Goal: Entertainment & Leisure: Consume media (video, audio)

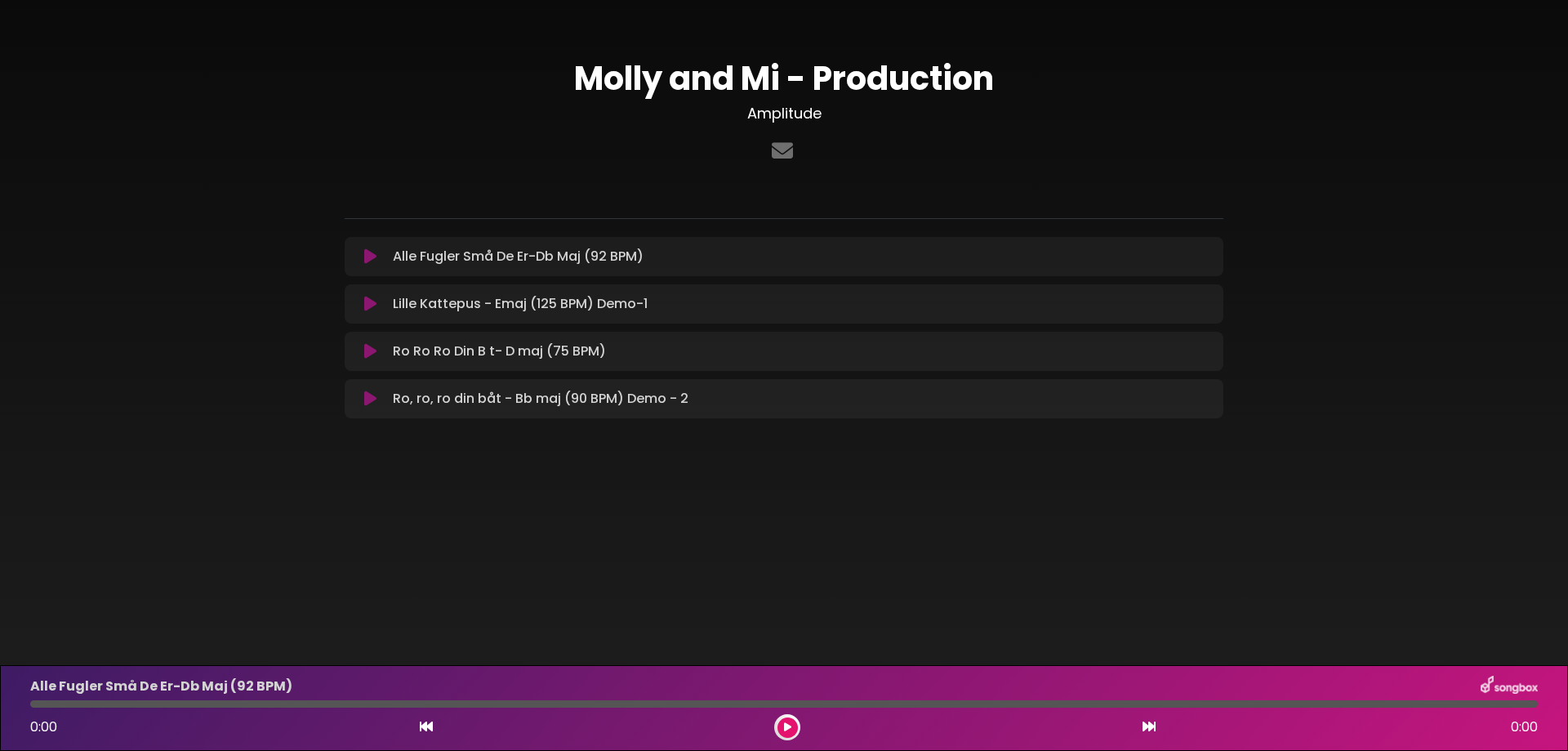
click at [367, 256] on icon at bounding box center [370, 256] width 12 height 16
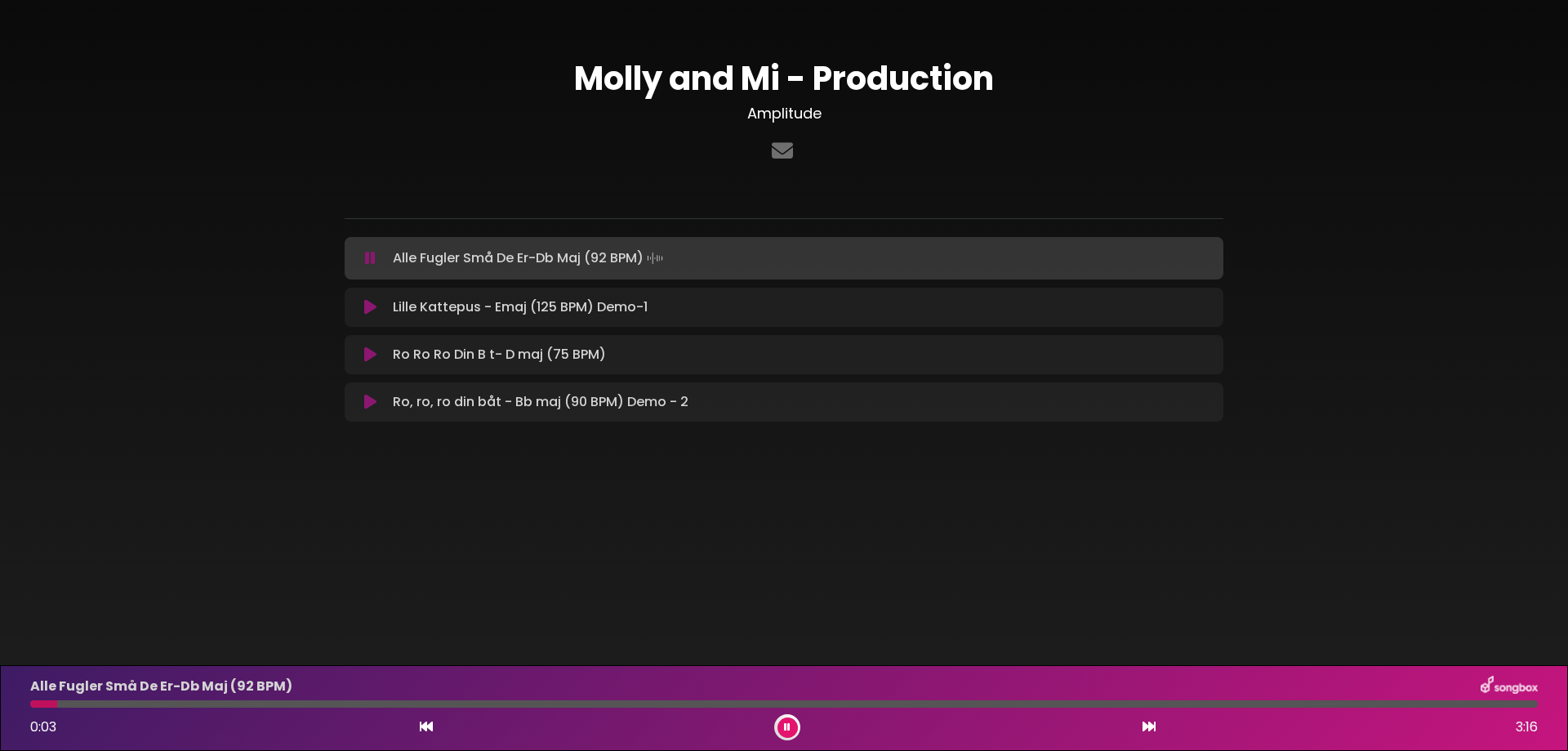
click at [364, 253] on button at bounding box center [370, 258] width 31 height 16
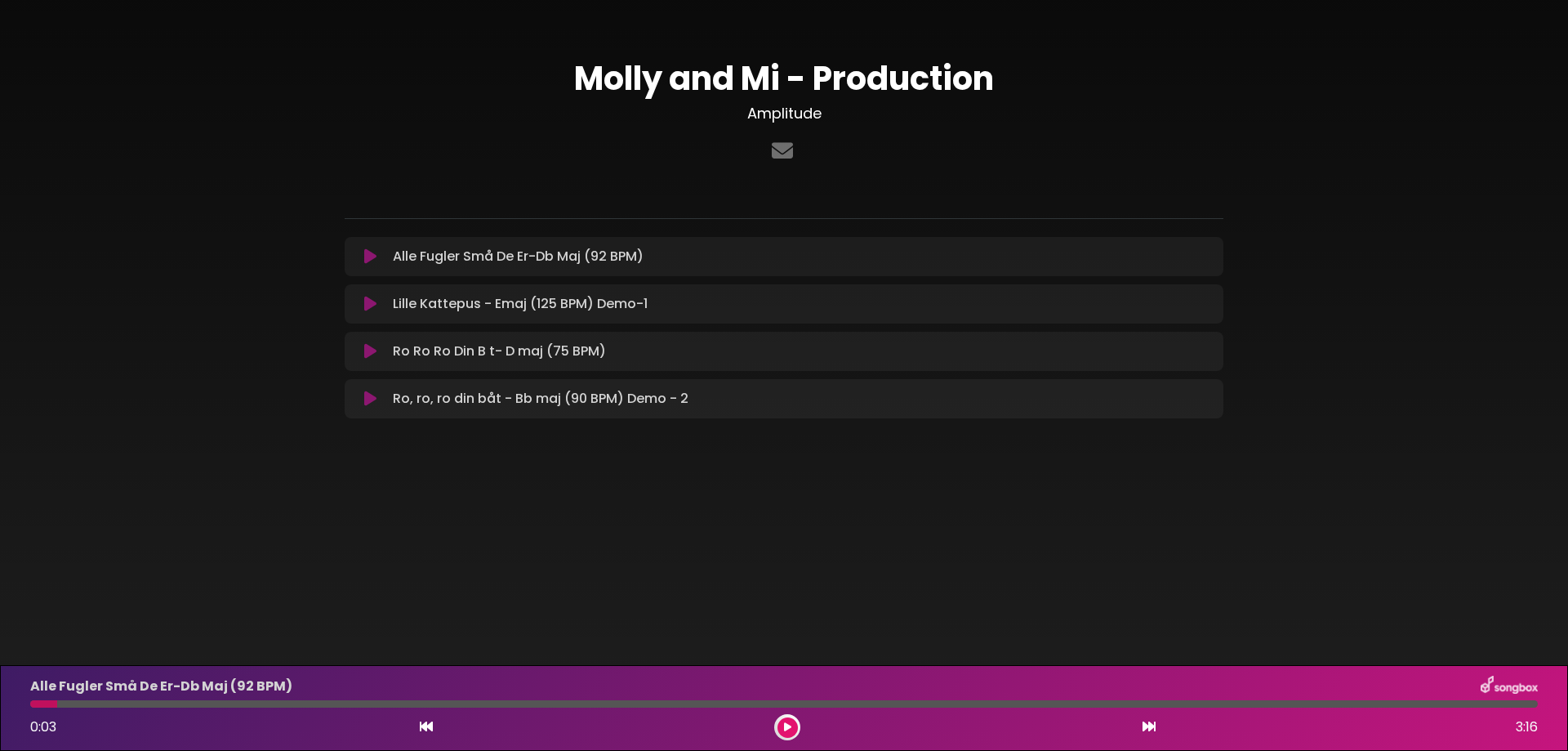
click at [373, 262] on icon at bounding box center [370, 256] width 12 height 16
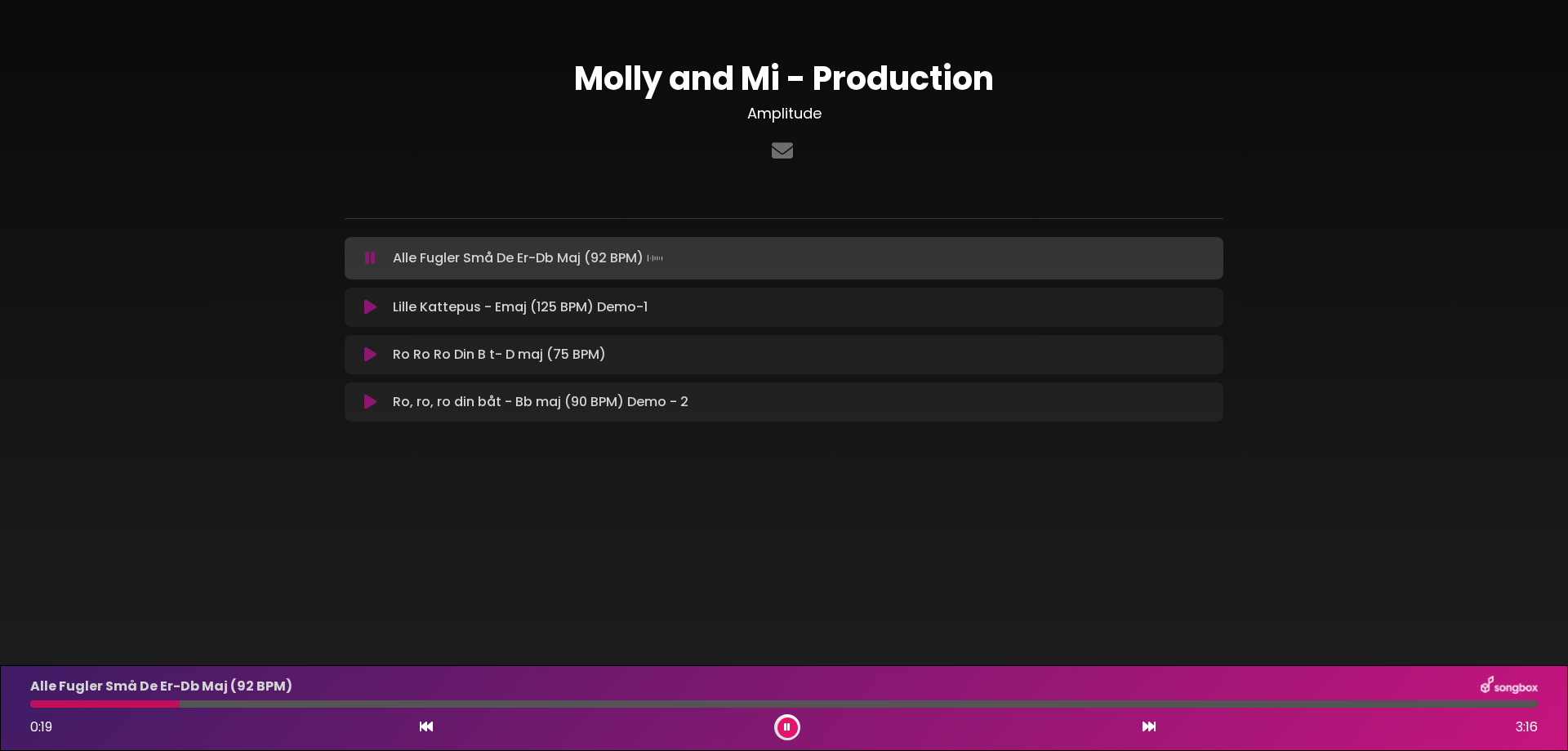
click at [423, 729] on icon at bounding box center [426, 725] width 13 height 13
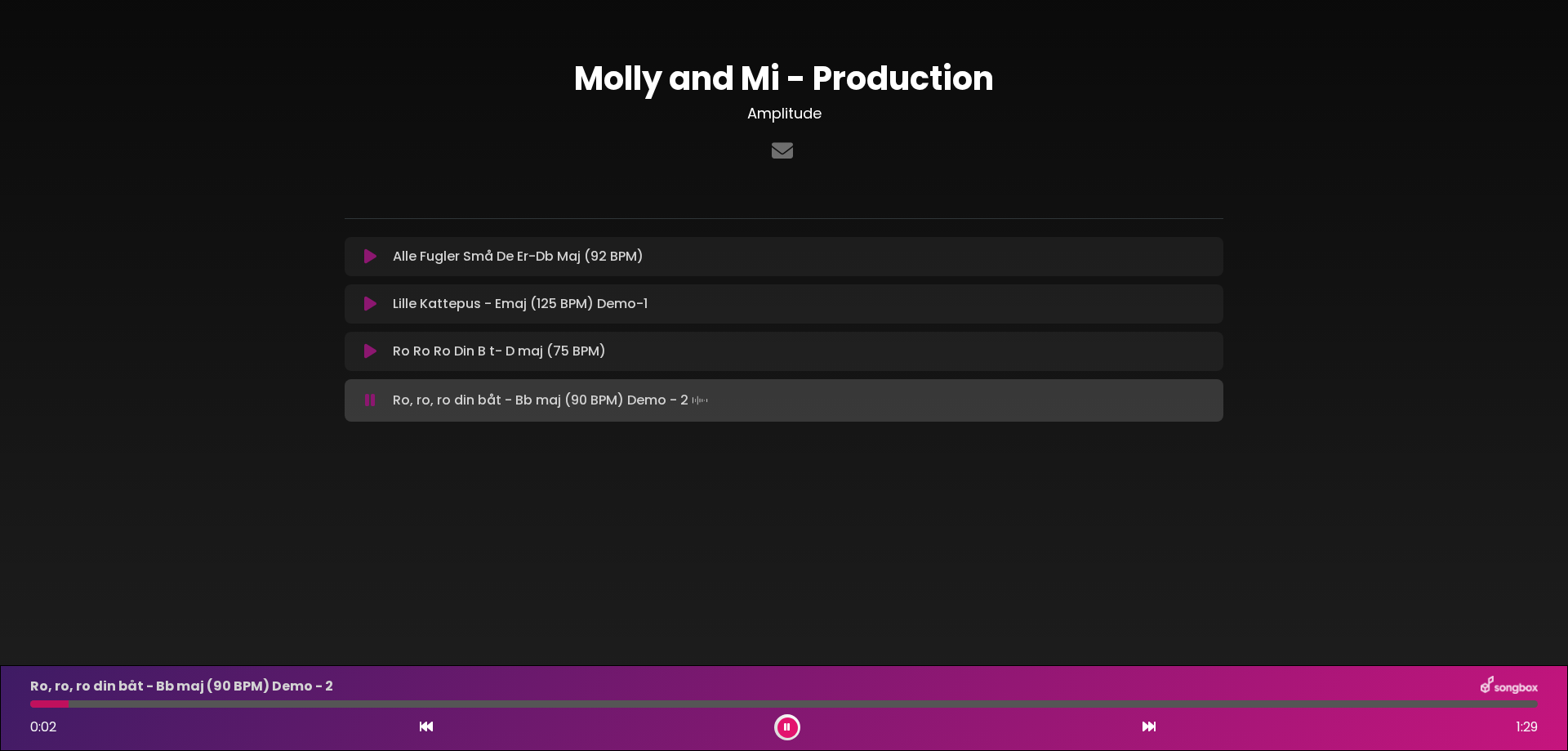
click at [371, 249] on icon at bounding box center [370, 256] width 12 height 16
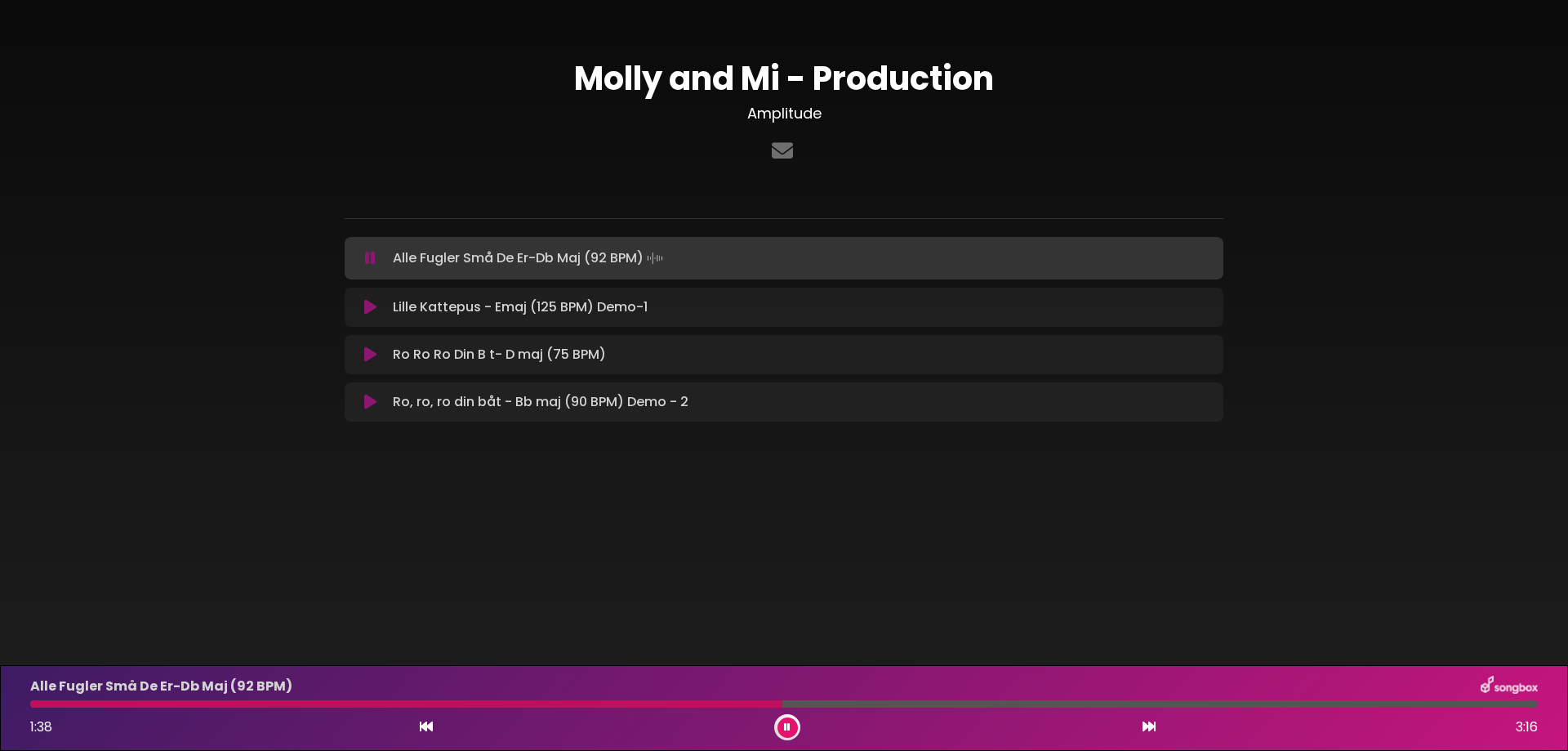
click at [366, 306] on icon at bounding box center [370, 306] width 12 height 16
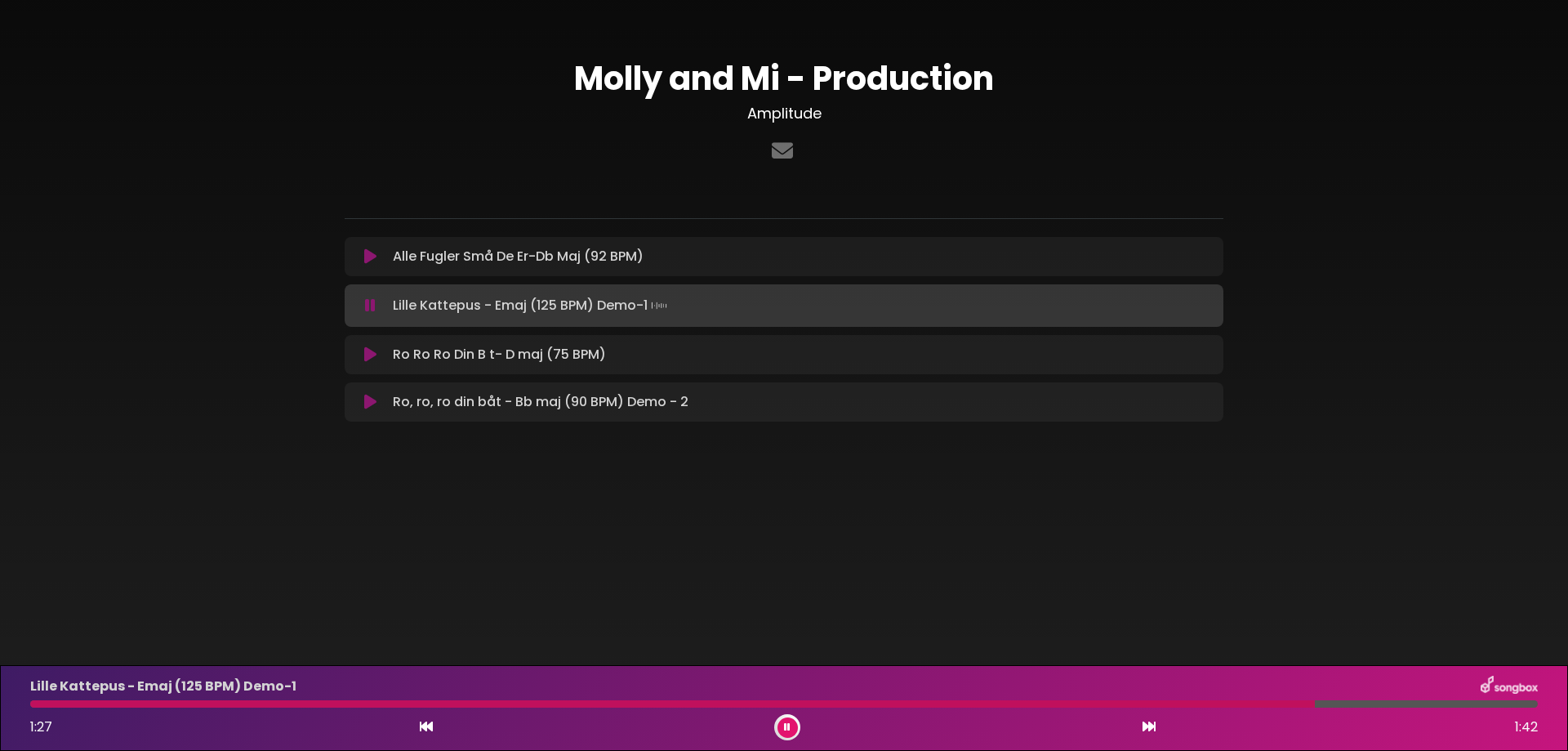
click at [373, 350] on icon at bounding box center [370, 354] width 12 height 16
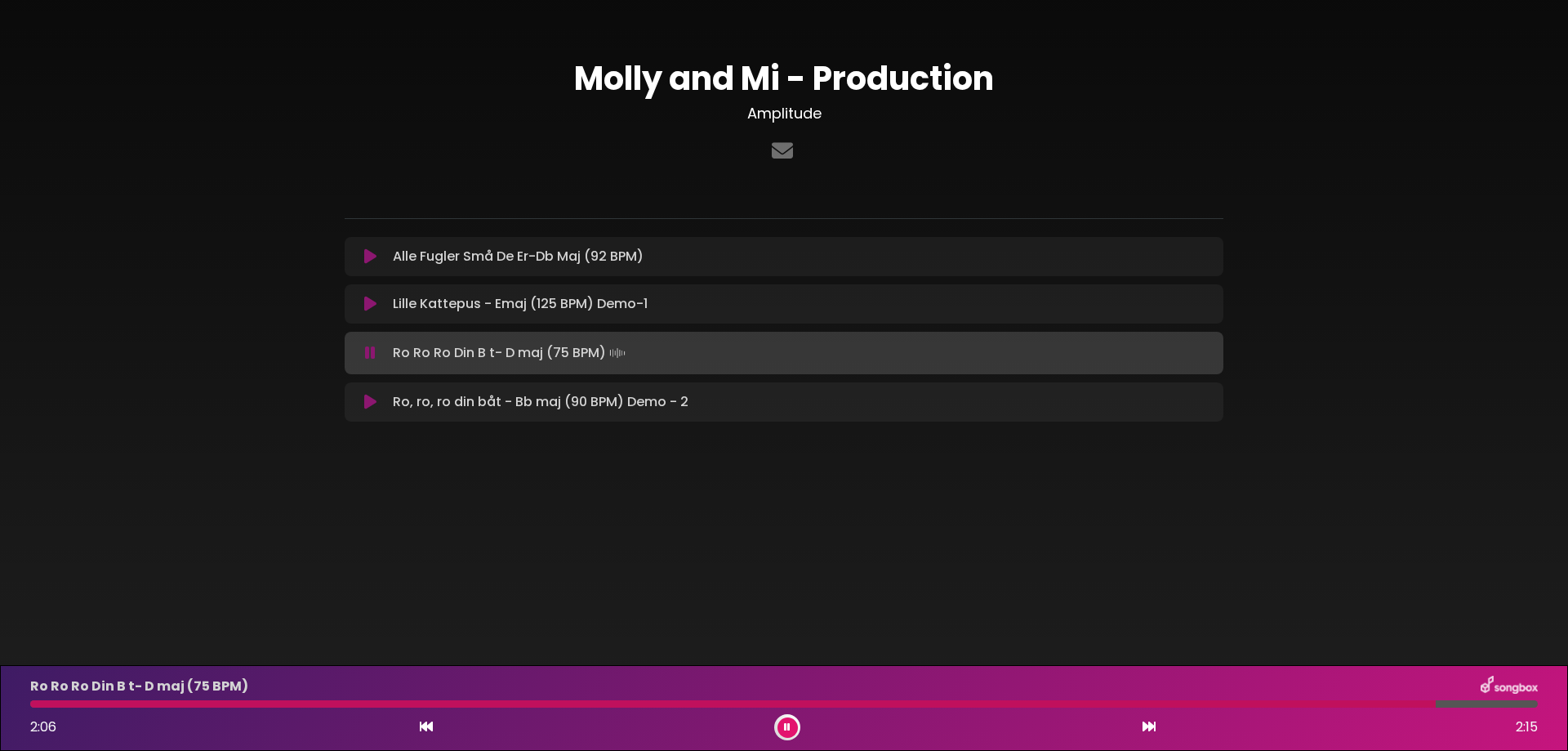
click at [373, 350] on icon at bounding box center [370, 352] width 10 height 16
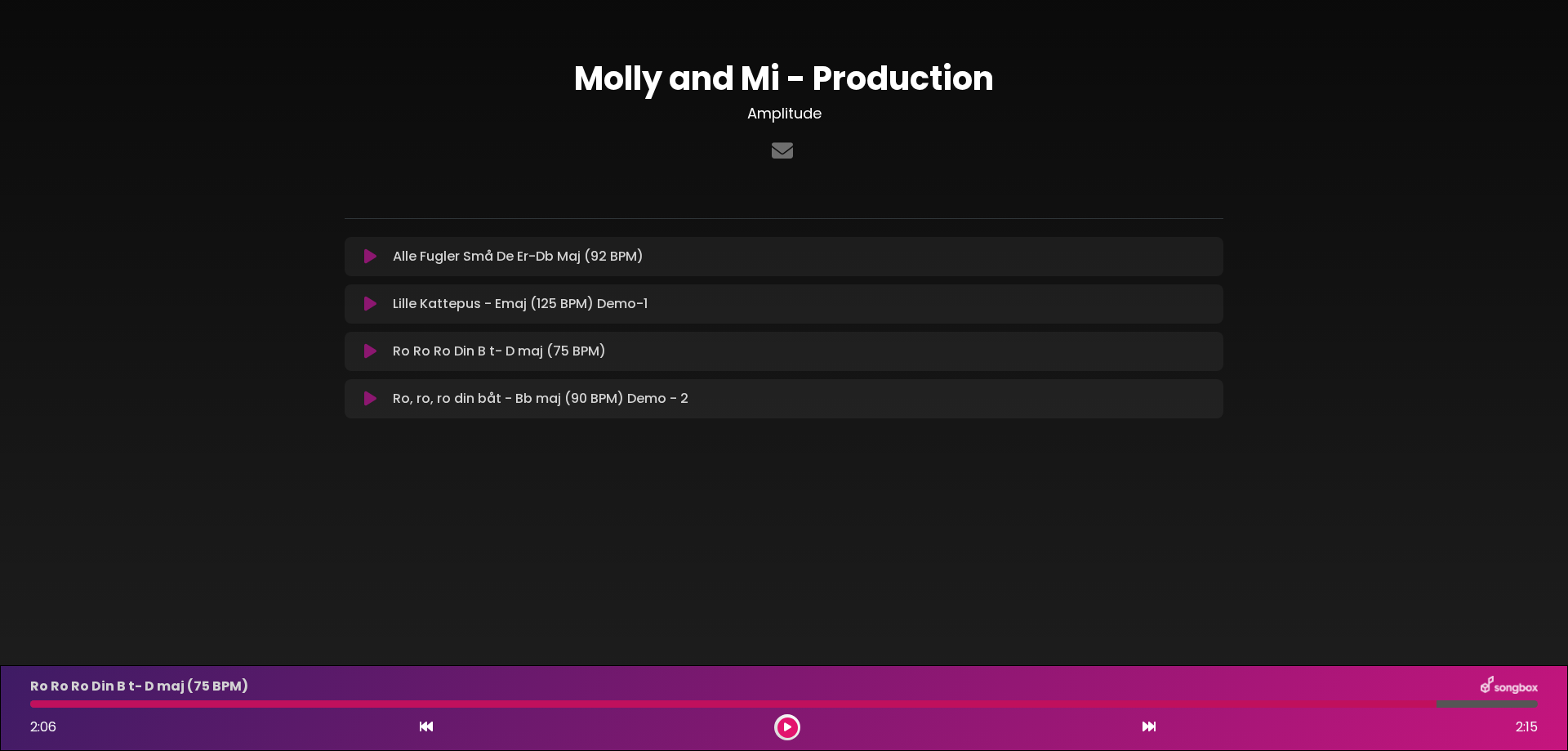
click at [369, 393] on icon at bounding box center [370, 398] width 12 height 16
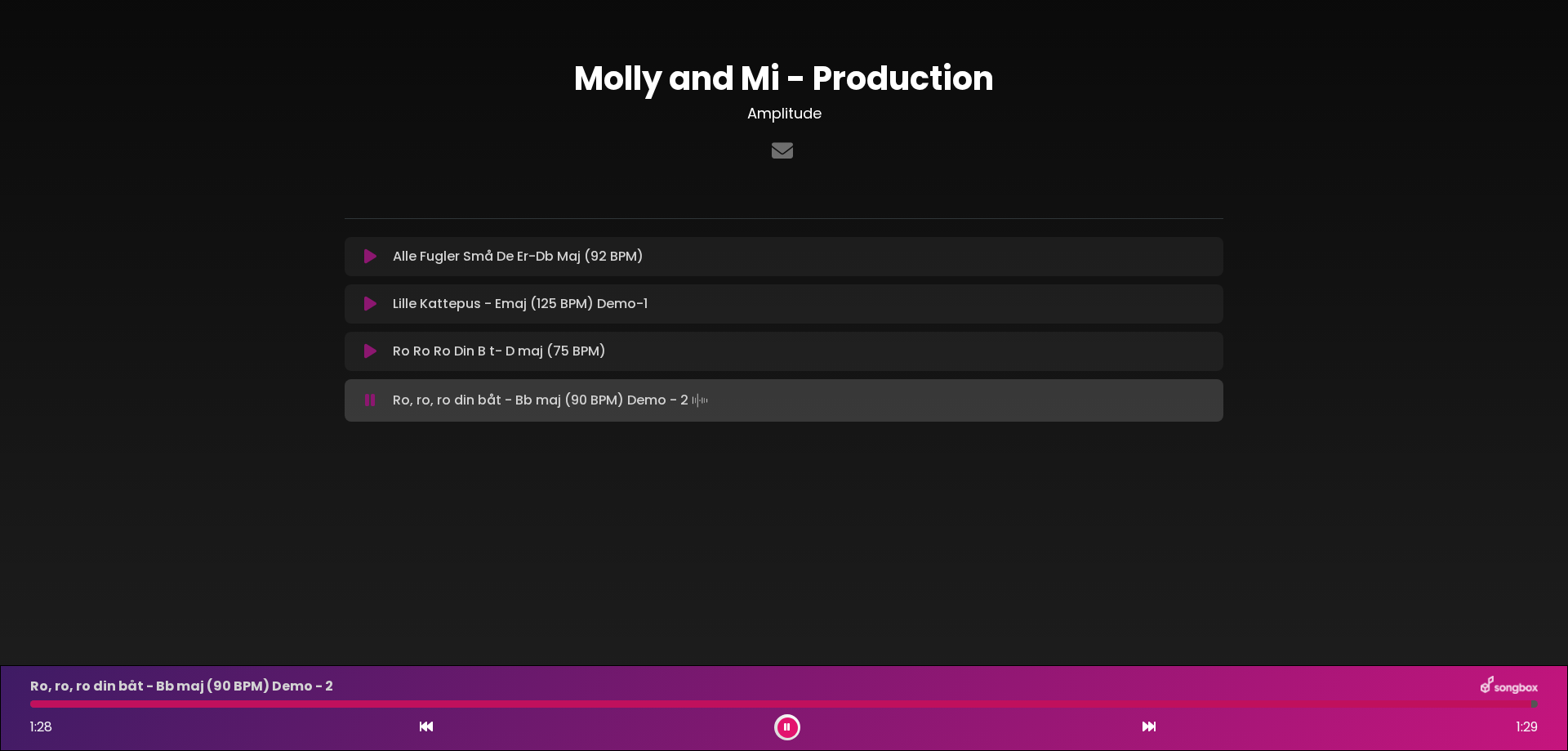
click at [784, 731] on icon at bounding box center [787, 727] width 7 height 10
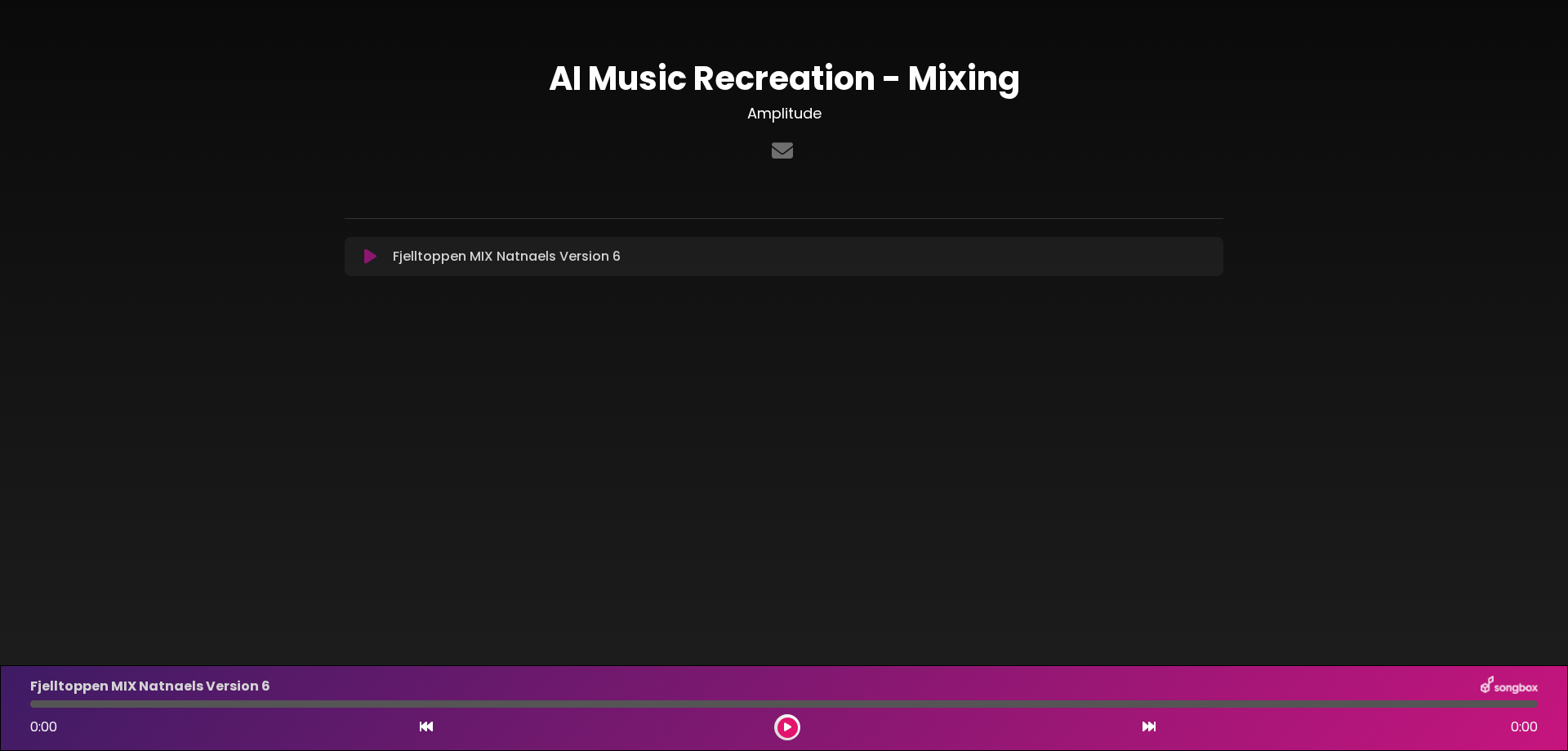
click at [372, 255] on icon at bounding box center [370, 256] width 12 height 16
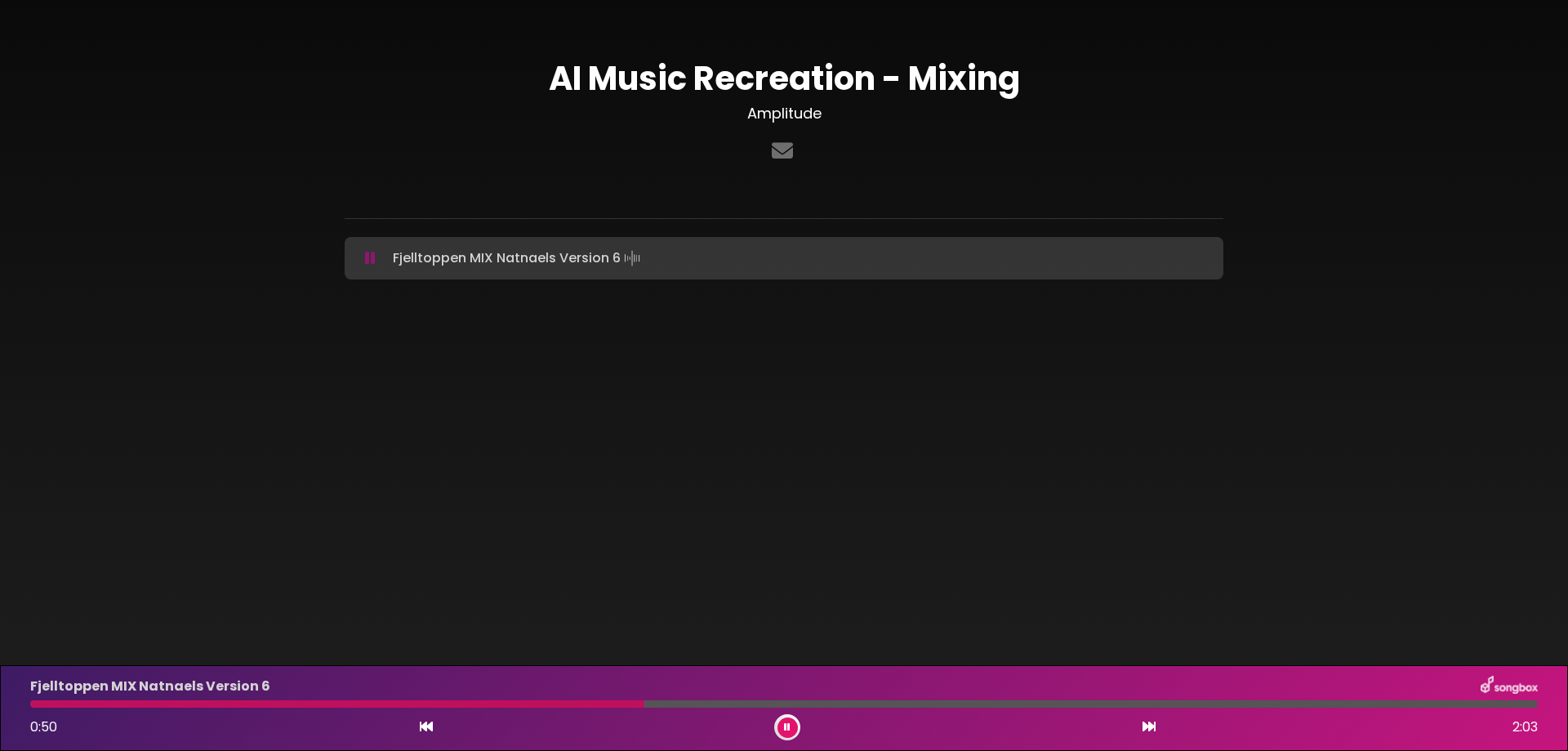
click at [791, 721] on button at bounding box center [787, 727] width 20 height 20
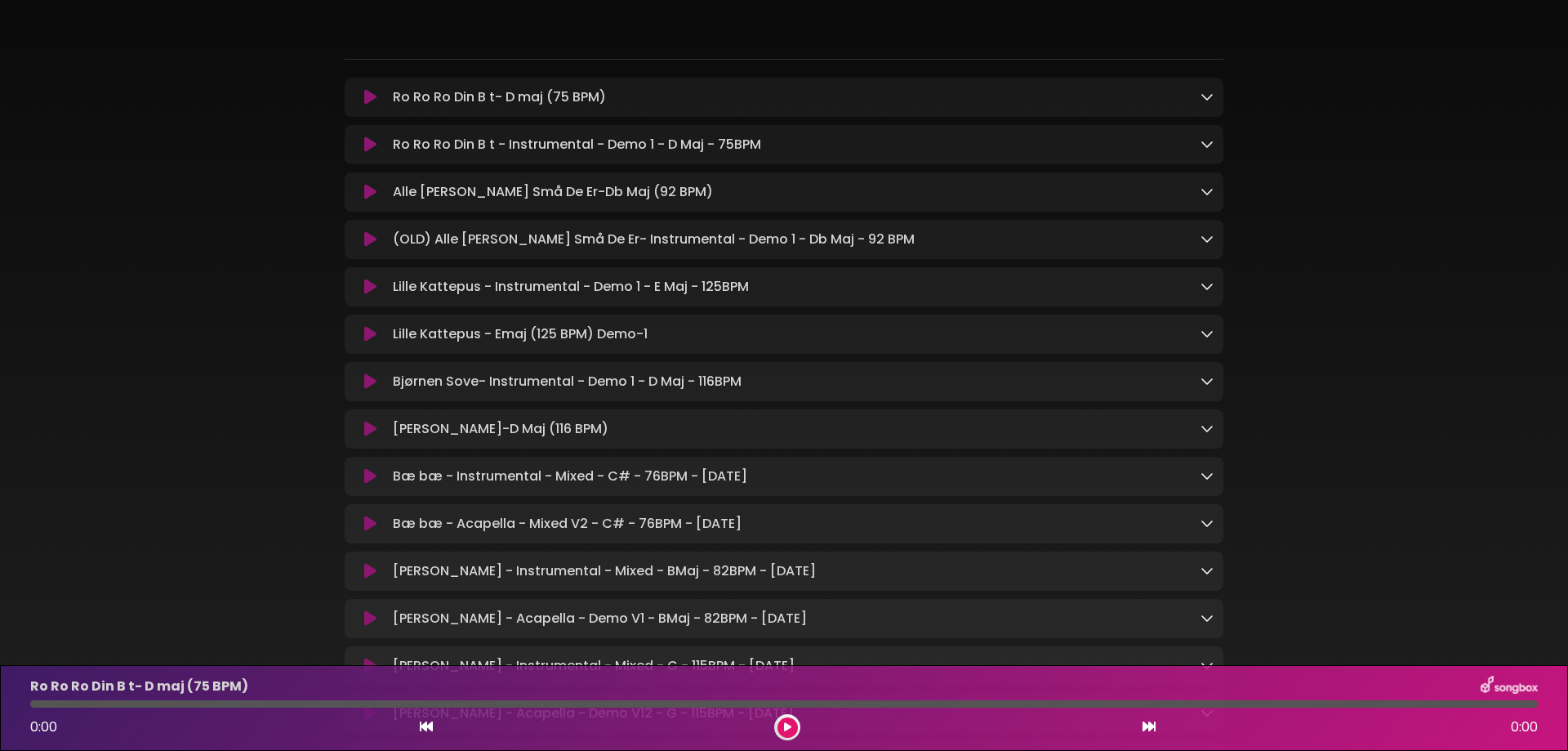
scroll to position [163, 0]
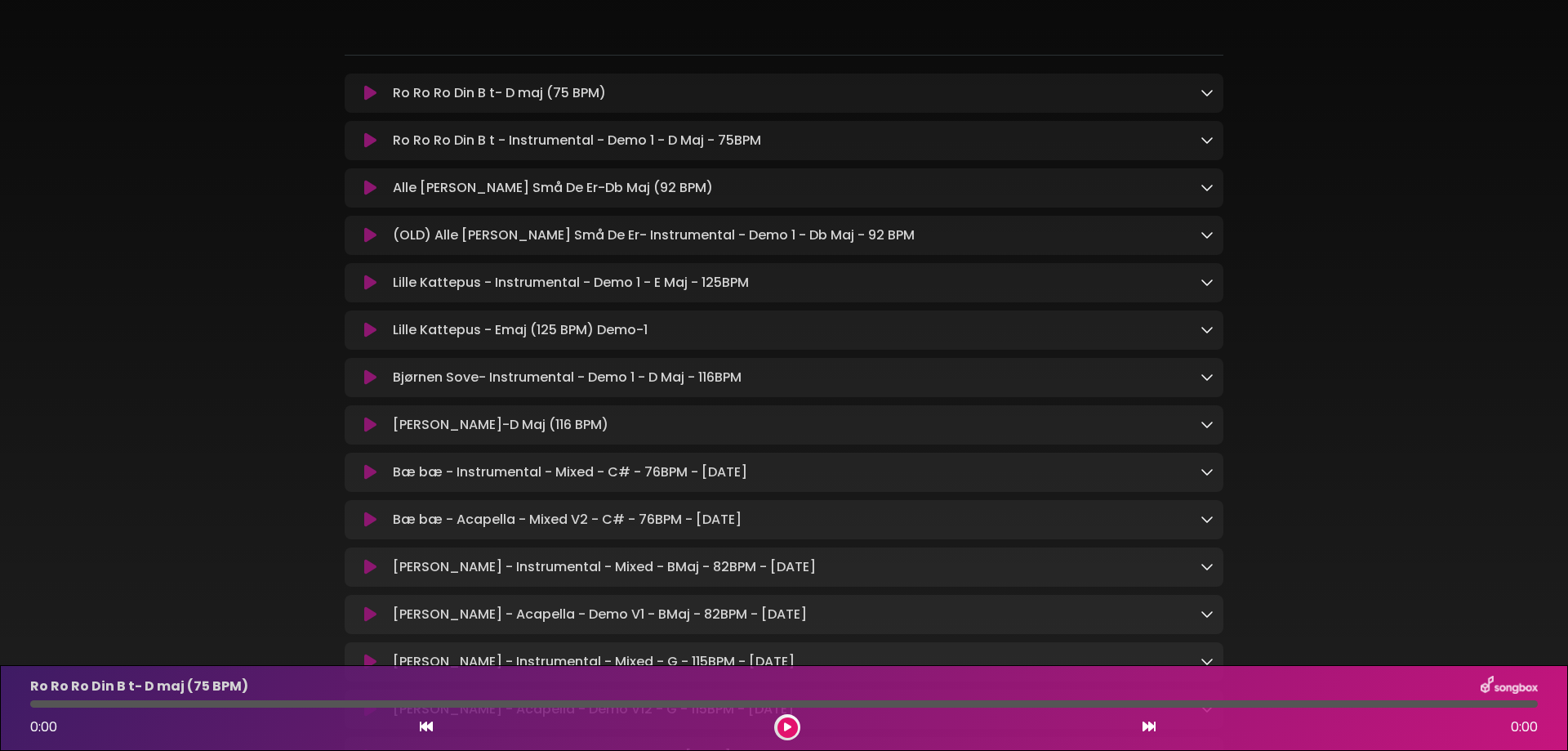
click at [367, 203] on div "Alle Fugler Små De Er-Db Maj (92 BPM) Loading Track..." at bounding box center [783, 188] width 878 height 39
click at [370, 194] on icon at bounding box center [370, 187] width 12 height 16
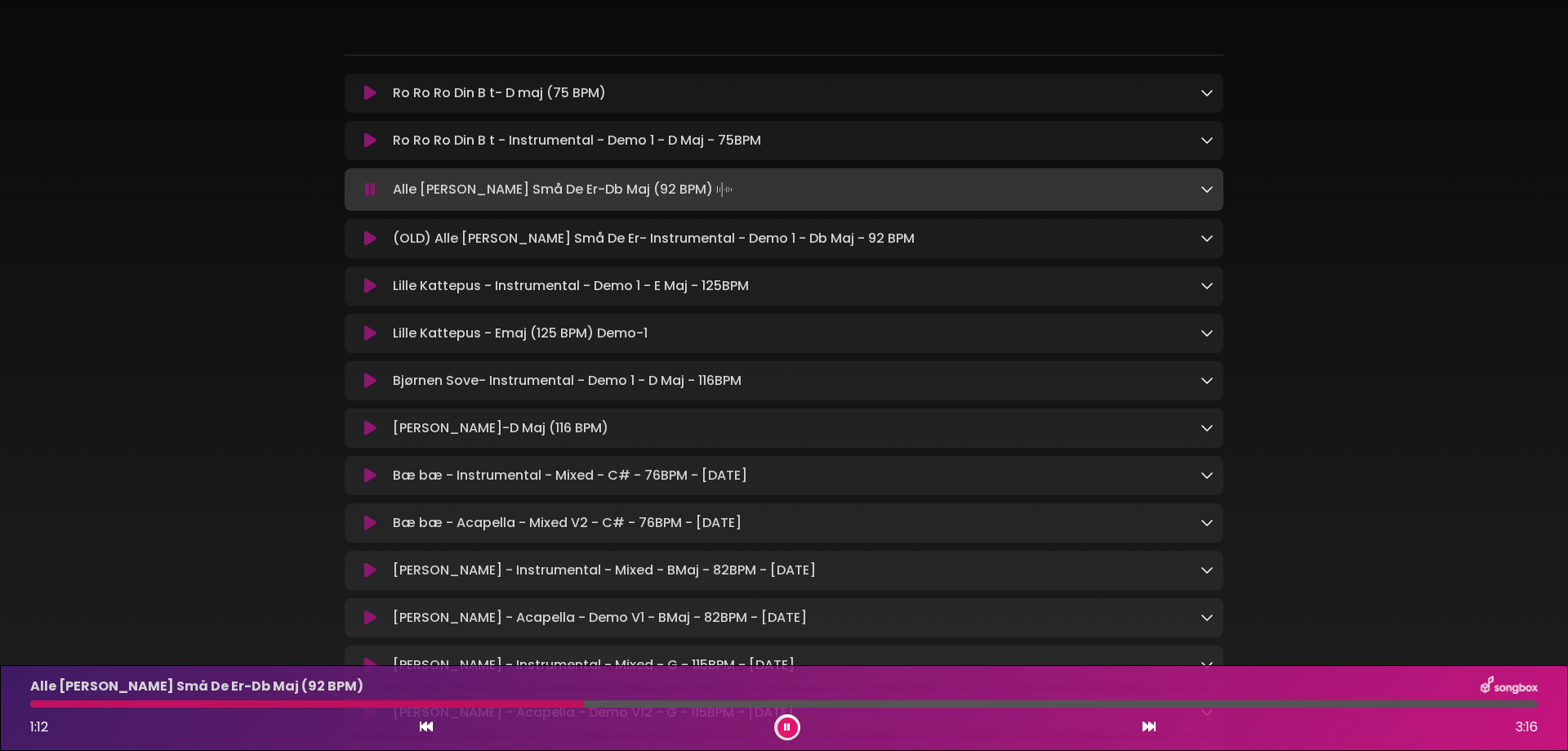
click at [793, 731] on button at bounding box center [787, 727] width 20 height 20
